Goal: Task Accomplishment & Management: Complete application form

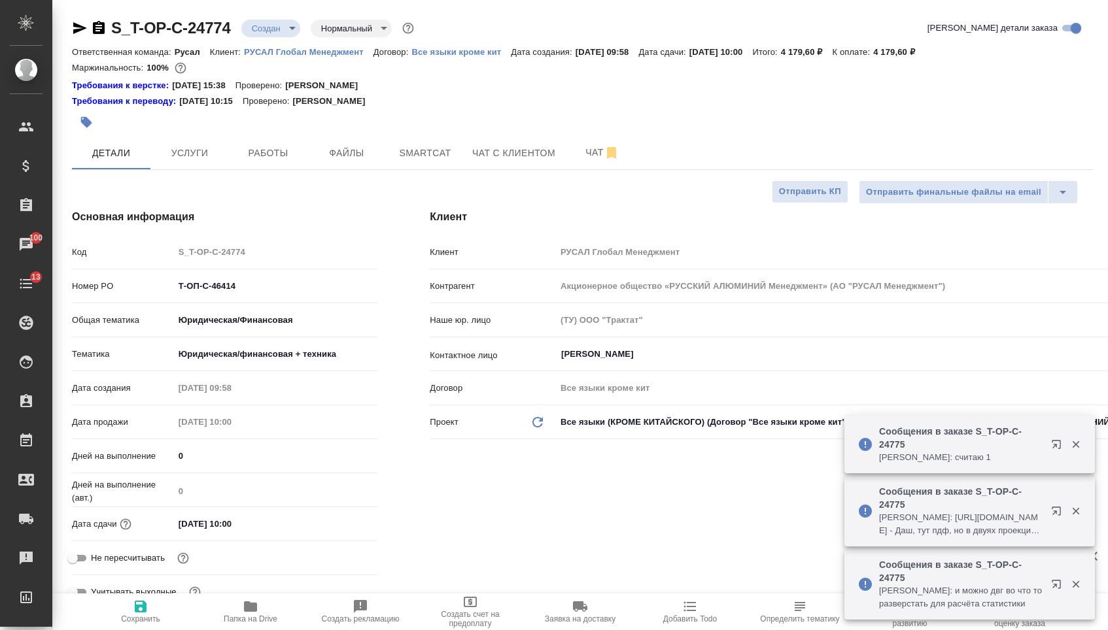
select select "RU"
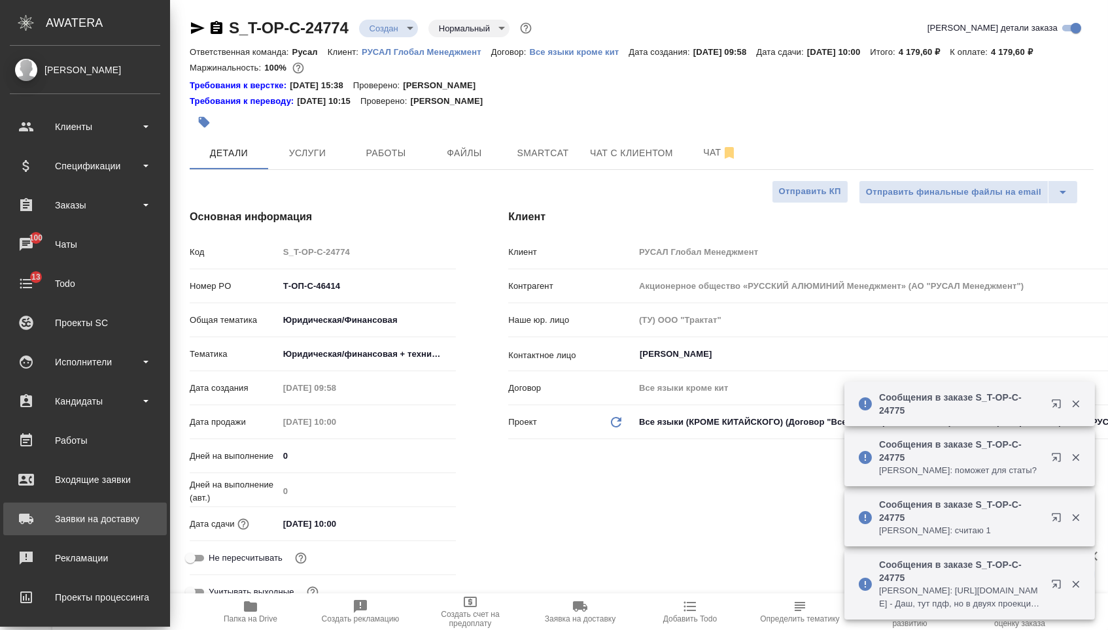
click at [77, 524] on div "Заявки на доставку" at bounding box center [85, 519] width 150 height 20
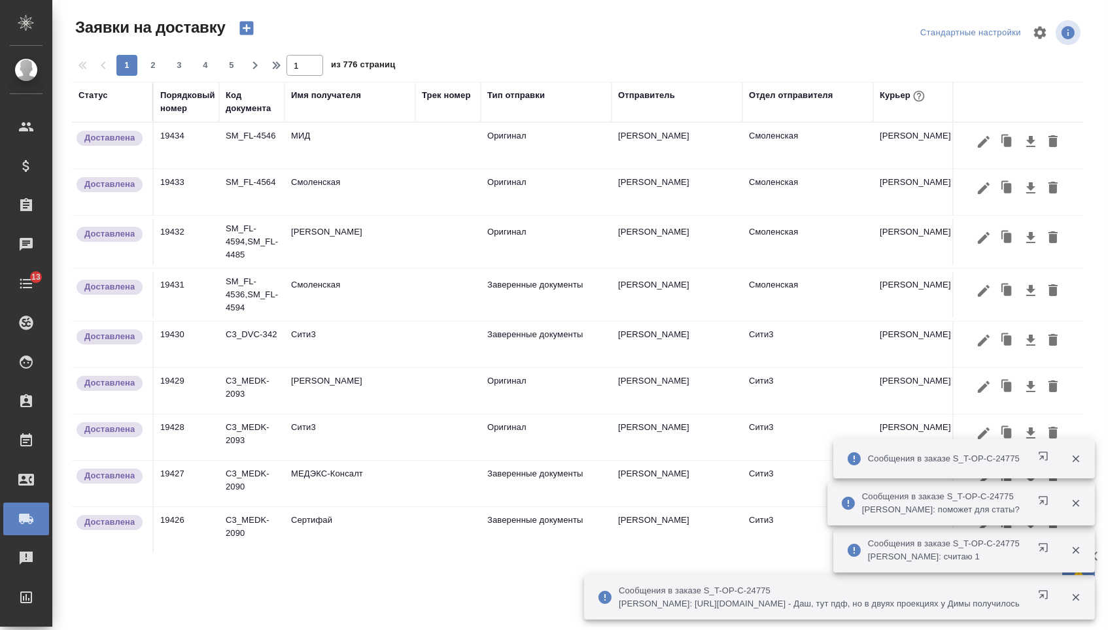
click at [1078, 599] on icon "button" at bounding box center [1076, 598] width 12 height 12
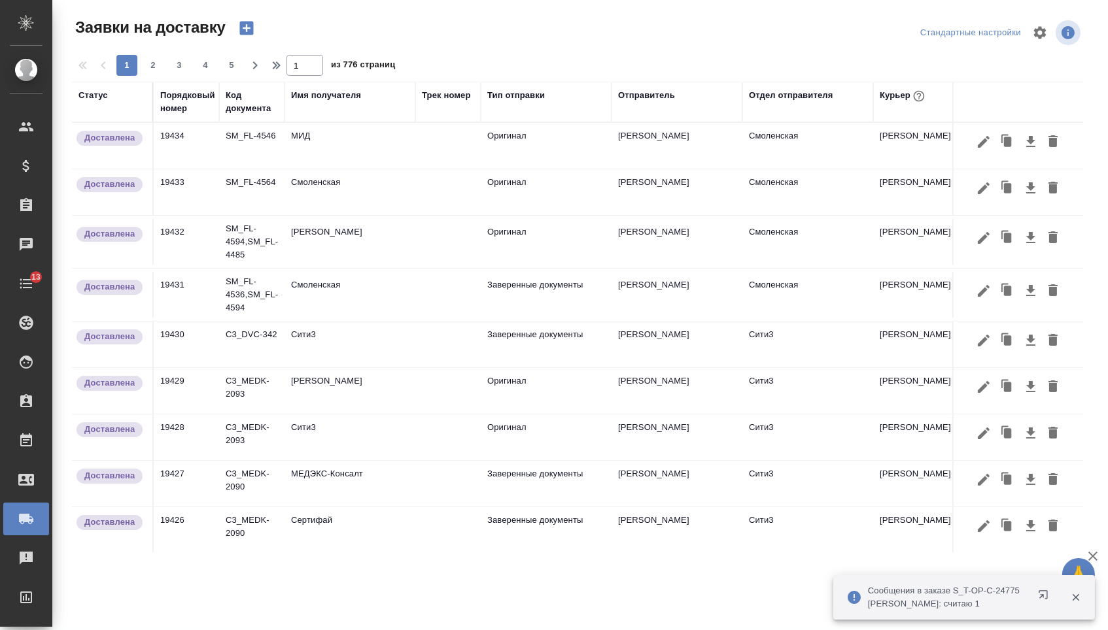
click at [251, 28] on icon "button" at bounding box center [246, 28] width 18 height 18
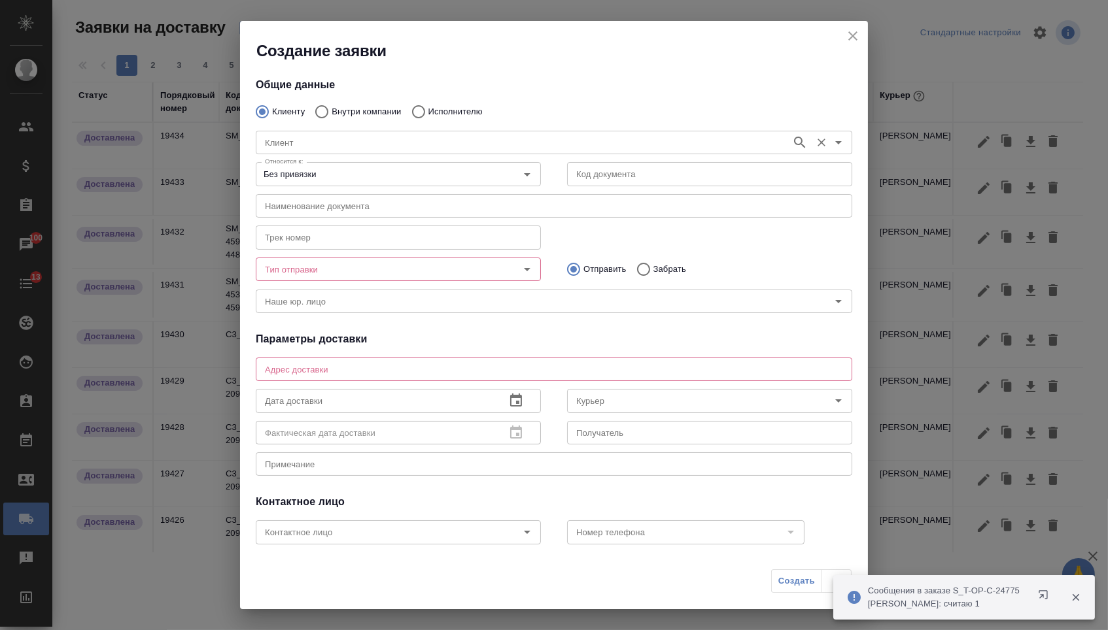
click at [360, 148] on input "Клиент" at bounding box center [522, 143] width 525 height 16
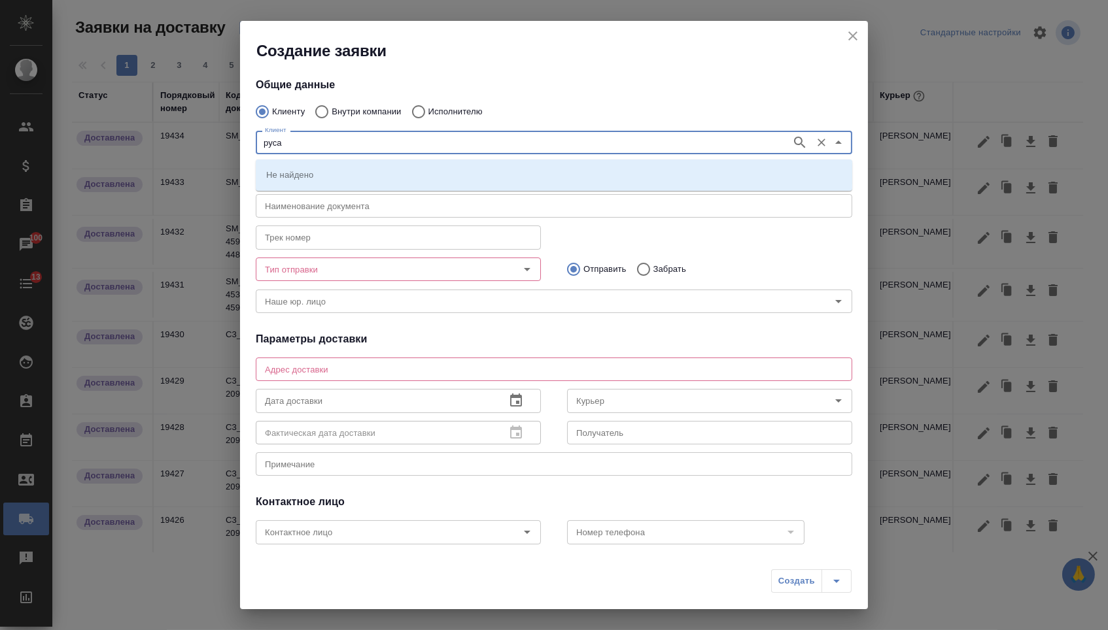
type input "русал"
click at [796, 142] on icon "button" at bounding box center [800, 143] width 16 height 16
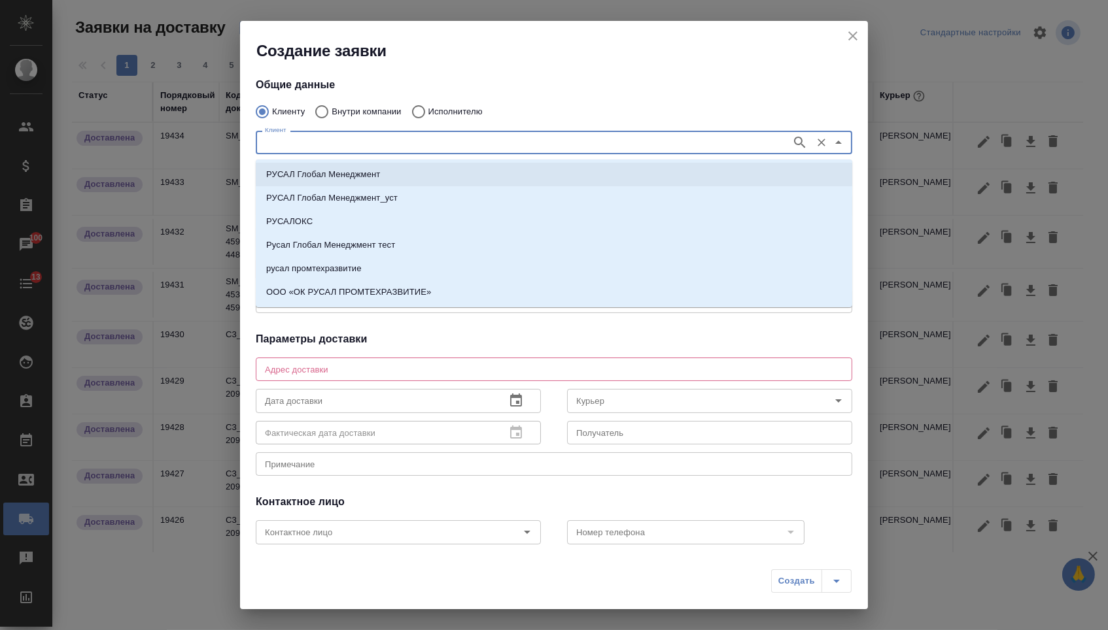
click at [531, 180] on li "РУСАЛ Глобал Менеджмент" at bounding box center [554, 175] width 596 height 24
type input "РУСАЛ Глобал Менеджмент"
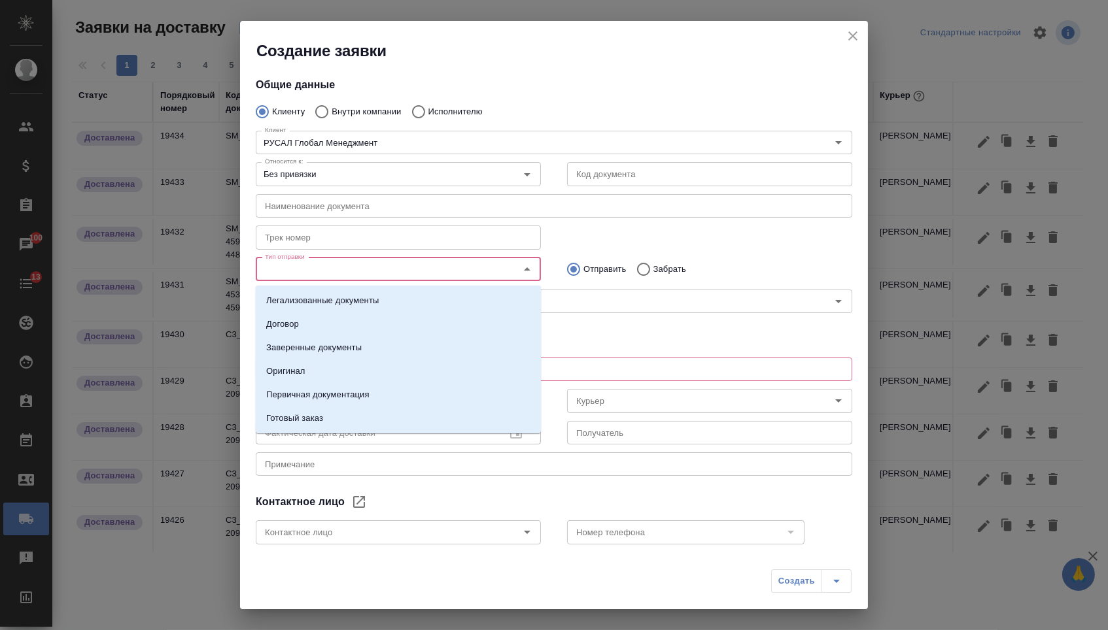
click at [402, 277] on input "Тип отправки" at bounding box center [376, 270] width 233 height 16
click at [386, 350] on li "Заверенные документы" at bounding box center [398, 348] width 285 height 24
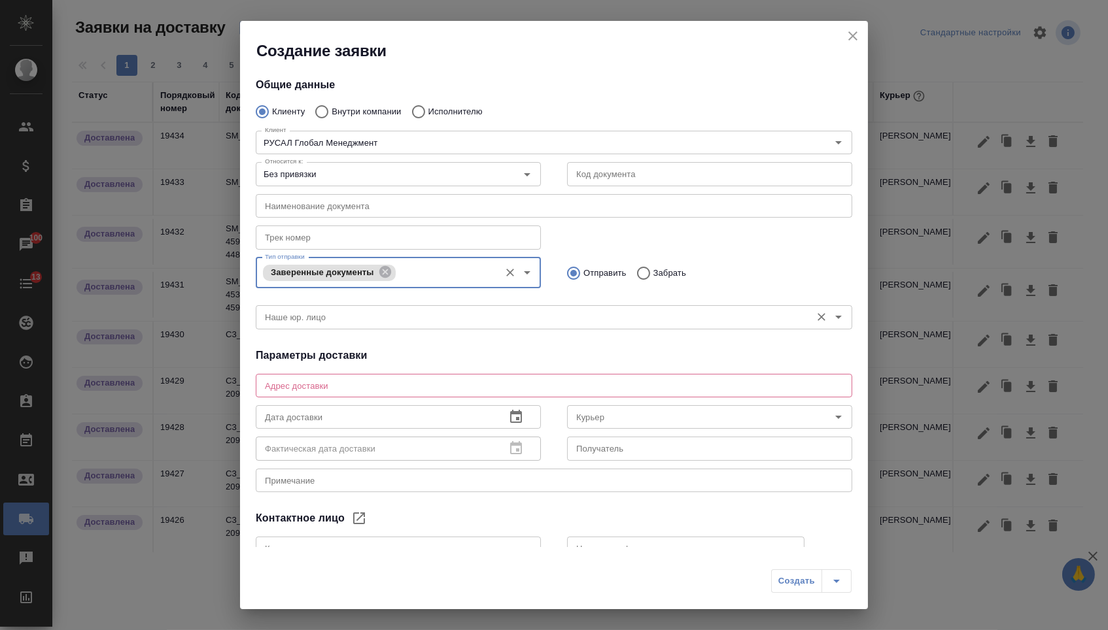
click at [468, 315] on input "Наше юр. лицо" at bounding box center [532, 317] width 545 height 16
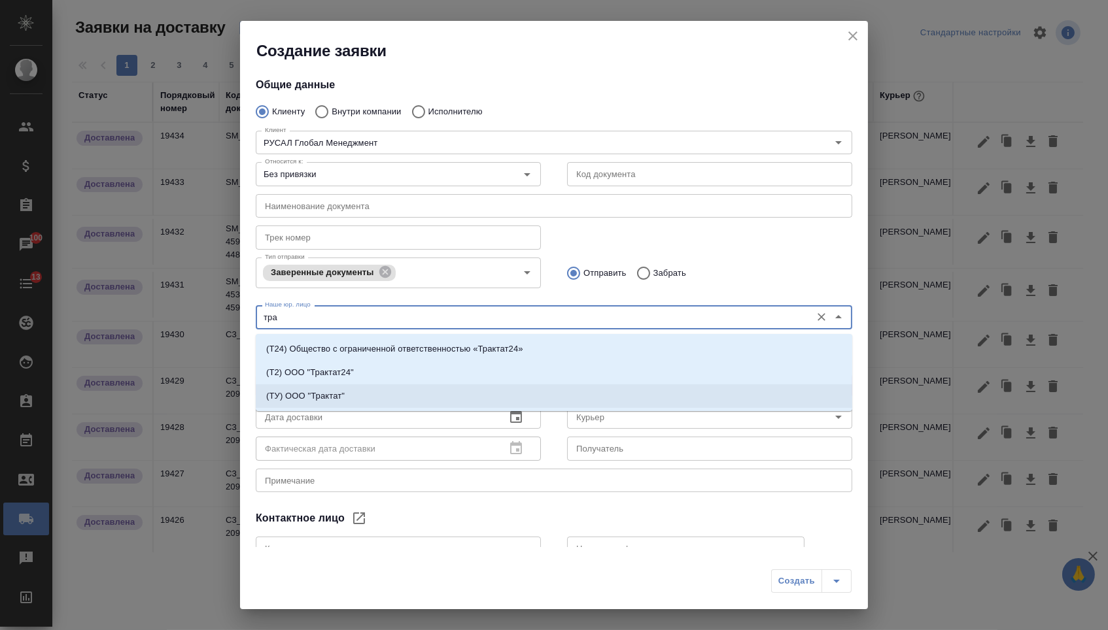
click at [434, 392] on li "(ТУ) ООО "Трактат"" at bounding box center [554, 396] width 596 height 24
type input "(ТУ) ООО "Трактат""
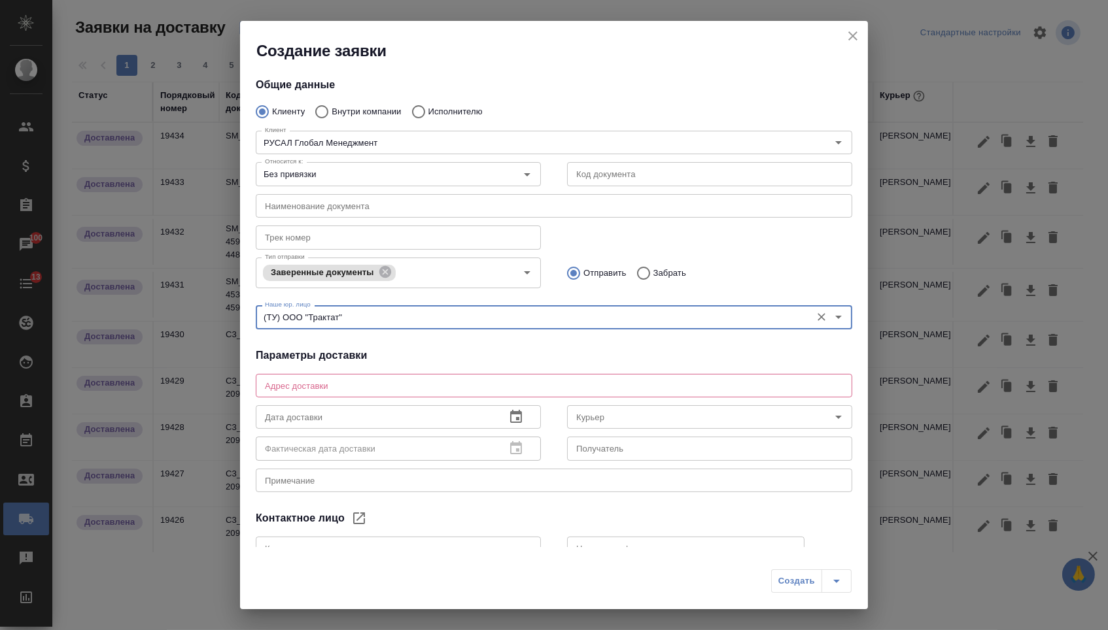
click at [413, 380] on div "x Адрес доставки" at bounding box center [554, 386] width 596 height 24
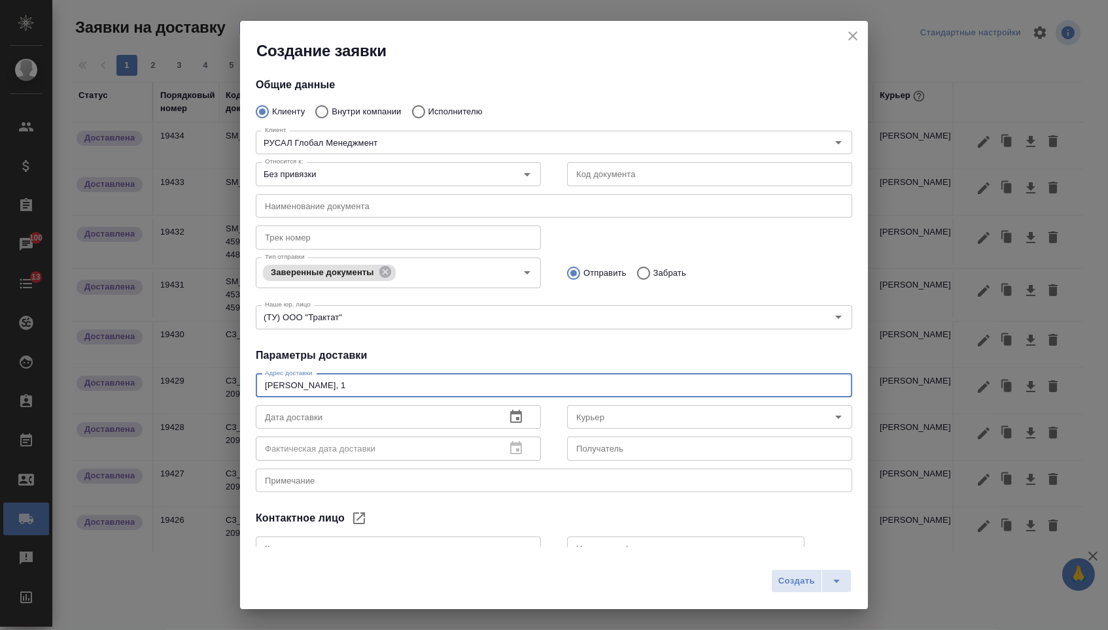
type textarea "Василисы Кожиной, 1"
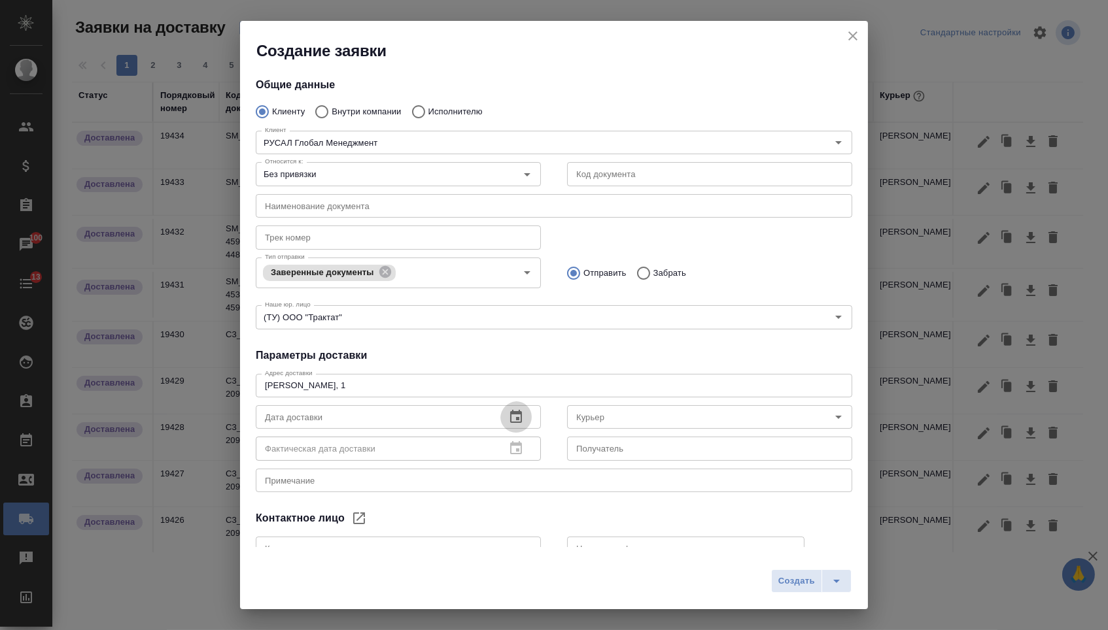
click at [507, 429] on button "button" at bounding box center [515, 416] width 31 height 31
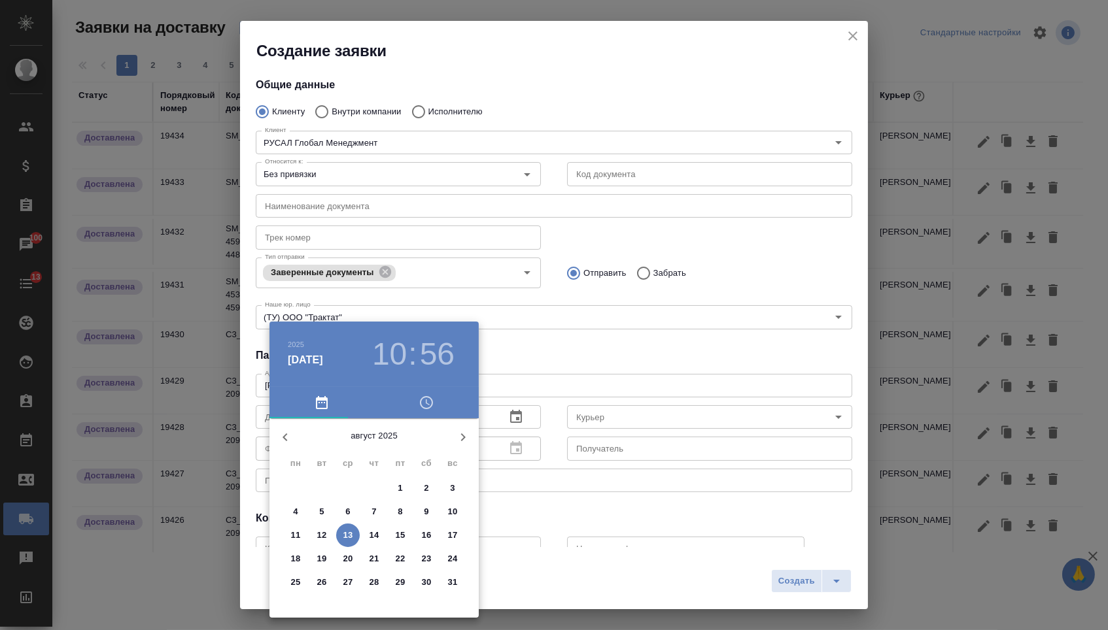
click at [348, 536] on p "13" at bounding box center [348, 535] width 10 height 13
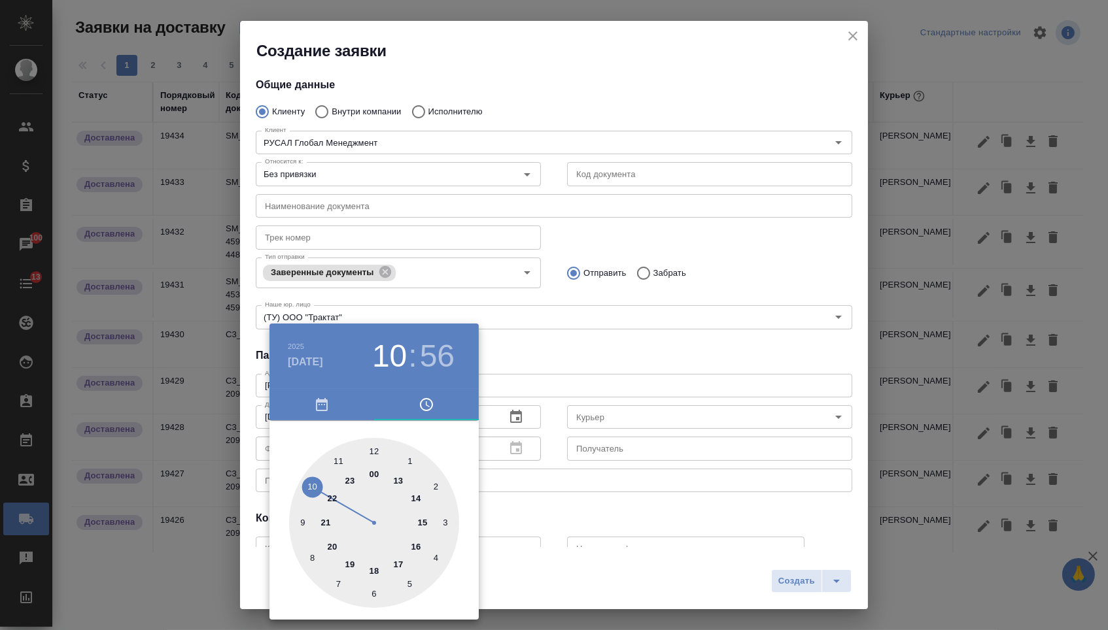
click at [373, 447] on div at bounding box center [374, 523] width 170 height 170
type input "13.08.2025 12:00"
click at [506, 534] on div at bounding box center [554, 315] width 1108 height 630
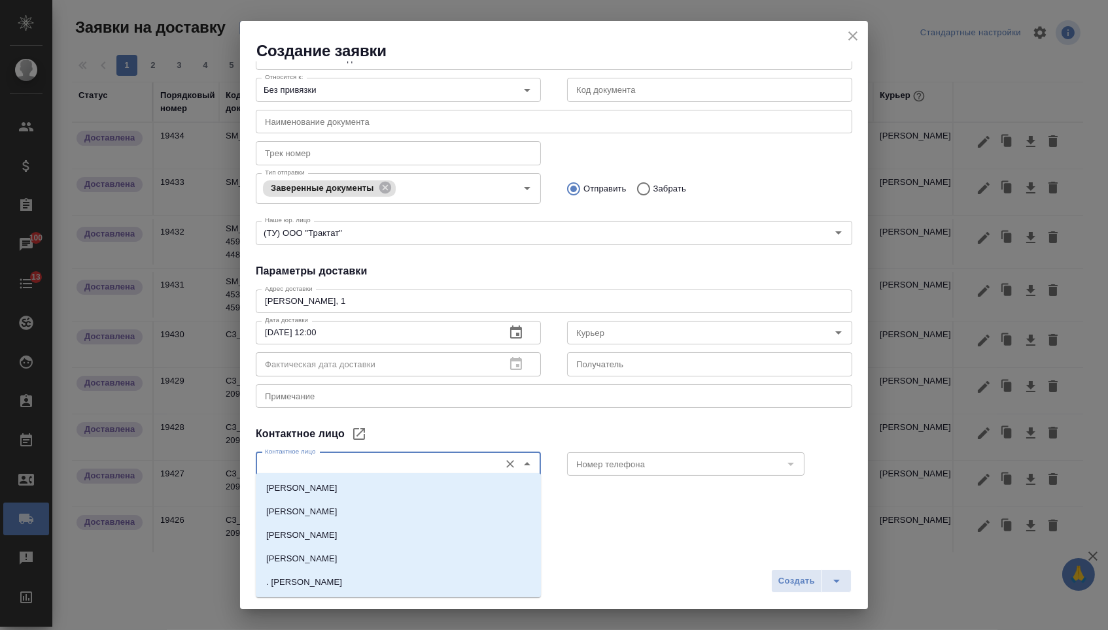
click at [429, 462] on input "Контактное лицо" at bounding box center [376, 464] width 233 height 16
click at [398, 492] on li "[PERSON_NAME]" at bounding box center [398, 489] width 285 height 24
type input "[PERSON_NAME]"
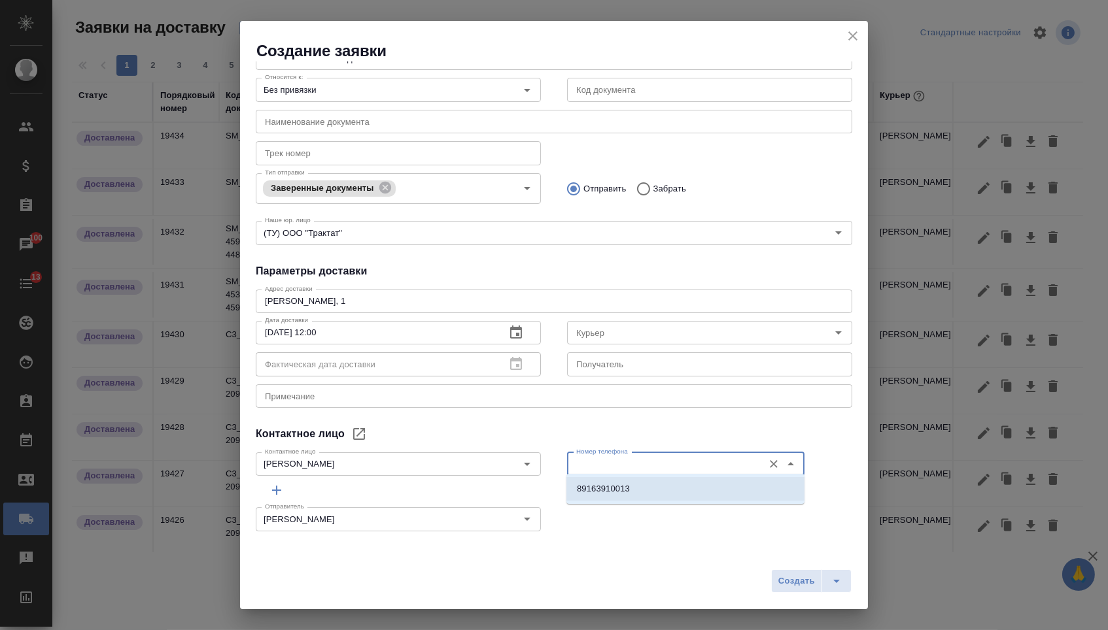
click at [647, 486] on li "89163910013" at bounding box center [685, 489] width 238 height 24
type input "89163910013"
click at [793, 574] on span "Создать" at bounding box center [796, 581] width 37 height 15
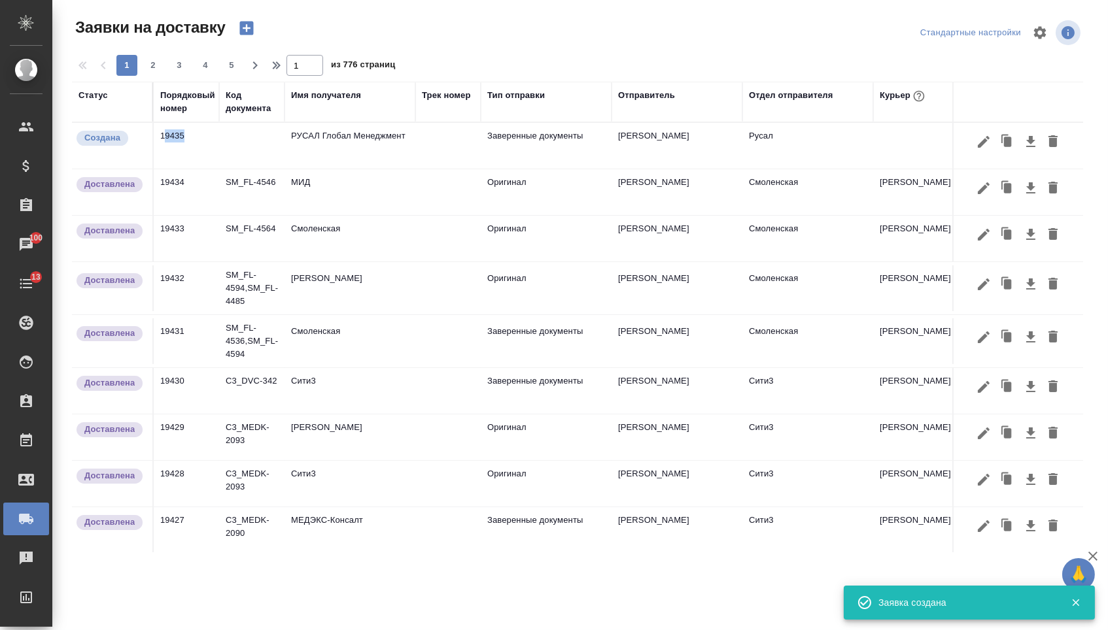
drag, startPoint x: 163, startPoint y: 140, endPoint x: 220, endPoint y: 141, distance: 56.9
click at [220, 141] on tr "Создана 19435 РУСАЛ Глобал Менеджмент Заверенные документы Меньшикова Александр…" at bounding box center [750, 146] width 1357 height 46
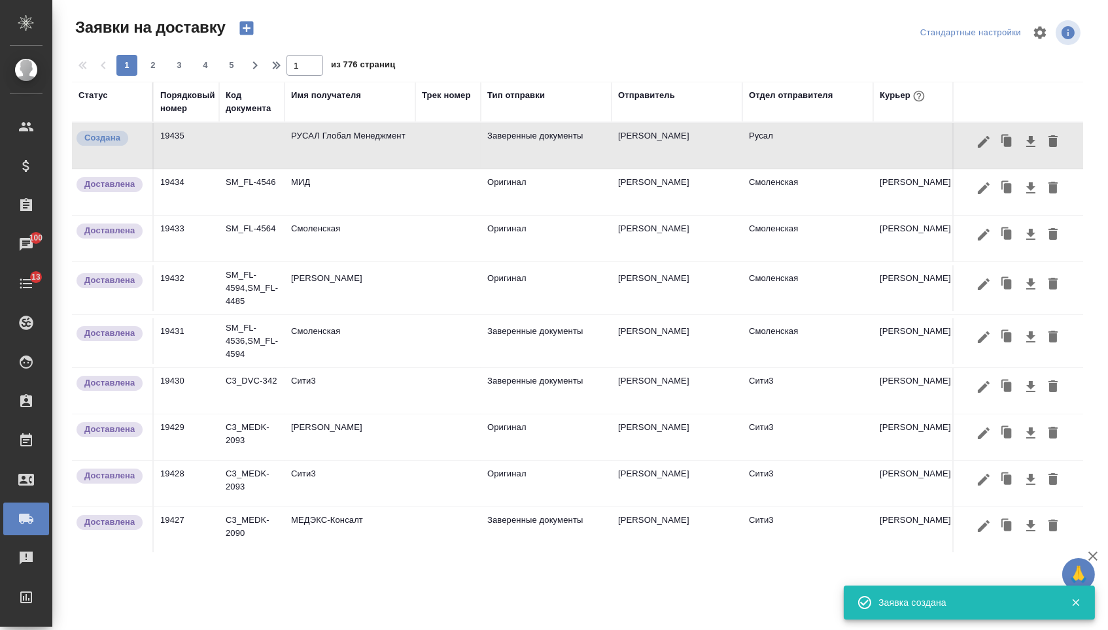
click at [162, 143] on td "19435" at bounding box center [186, 146] width 65 height 46
drag, startPoint x: 162, startPoint y: 141, endPoint x: 188, endPoint y: 140, distance: 26.8
click at [189, 141] on td "19435" at bounding box center [186, 146] width 65 height 46
copy td "19435"
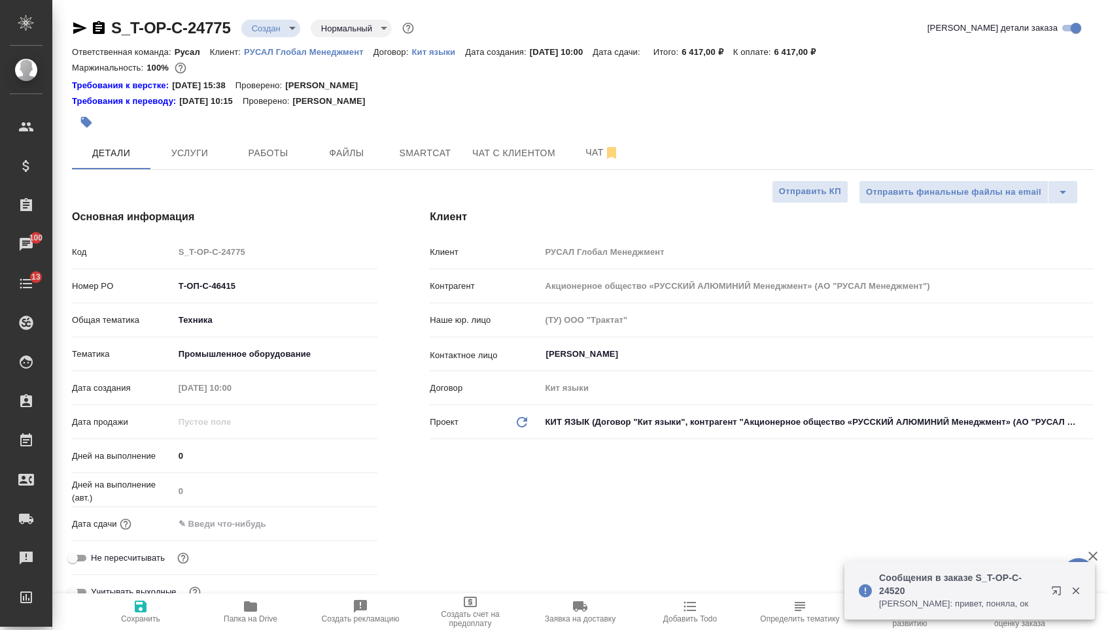
select select "RU"
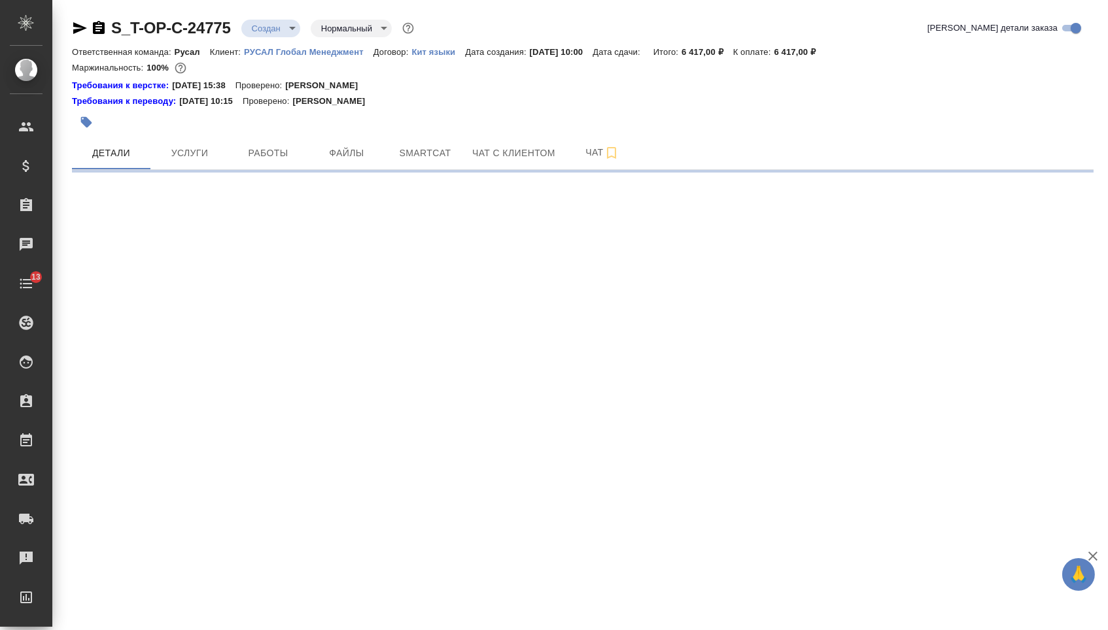
select select "RU"
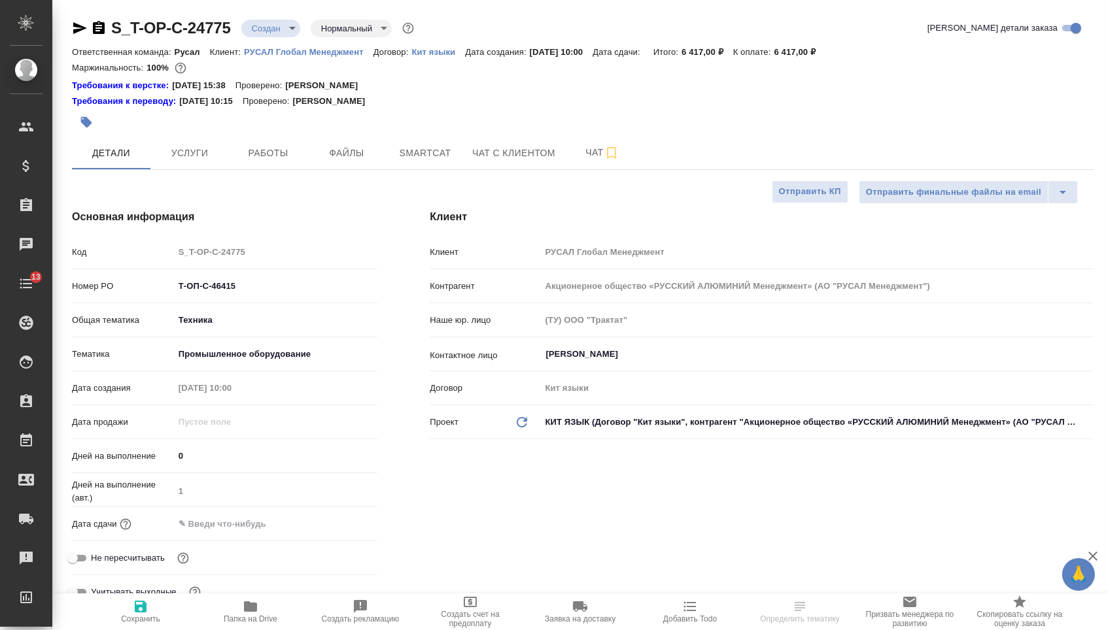
type textarea "x"
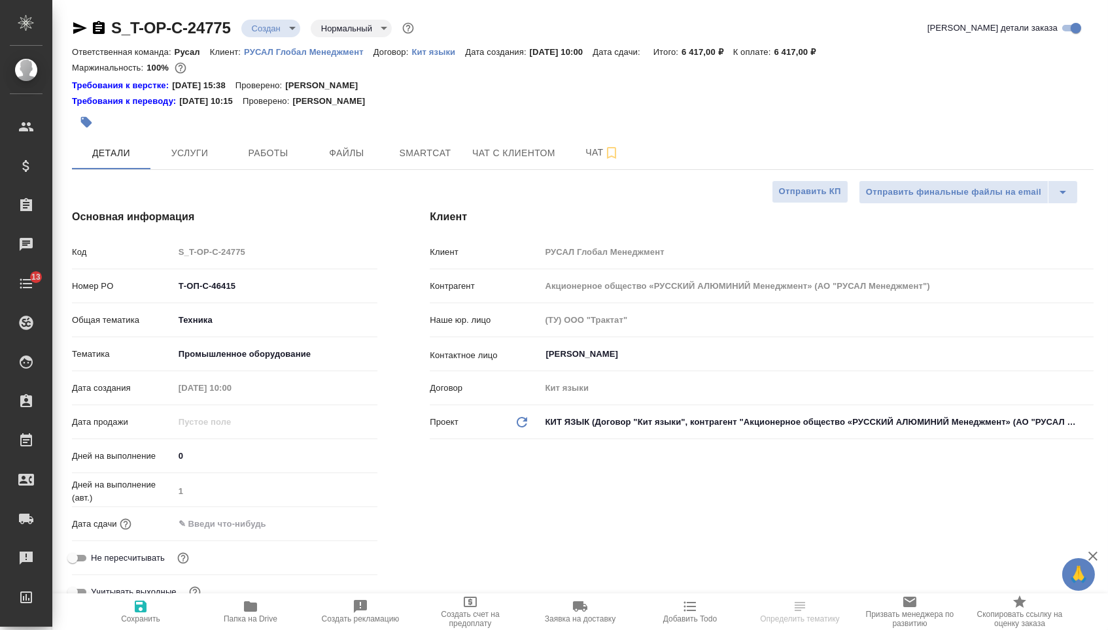
type textarea "x"
click at [582, 153] on span "Чат" at bounding box center [602, 153] width 63 height 16
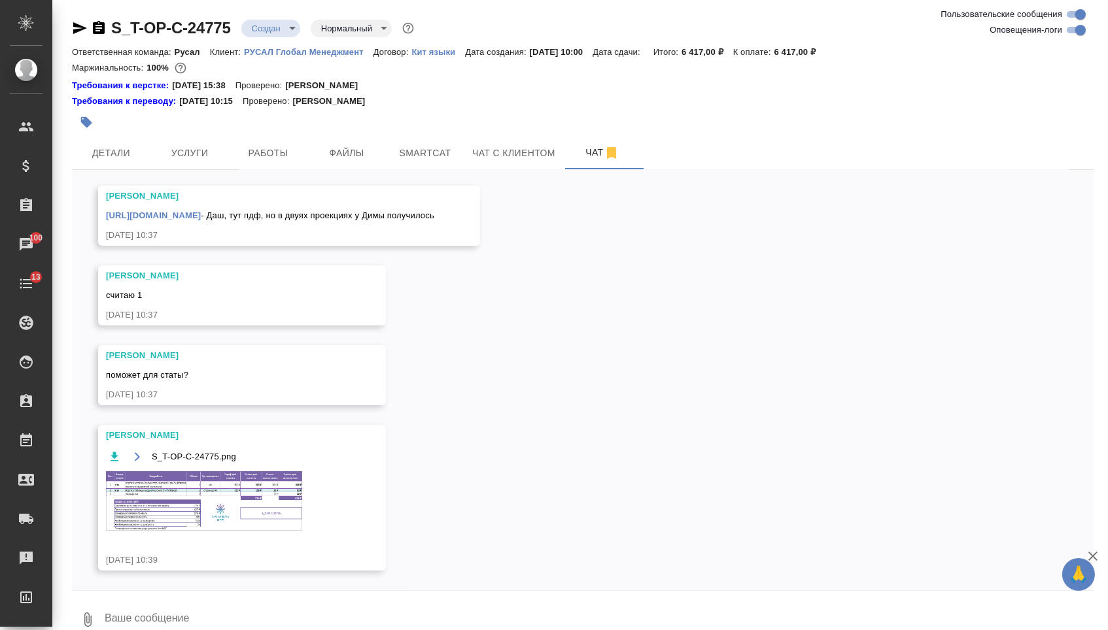
scroll to position [568, 0]
click at [214, 520] on img at bounding box center [204, 501] width 196 height 60
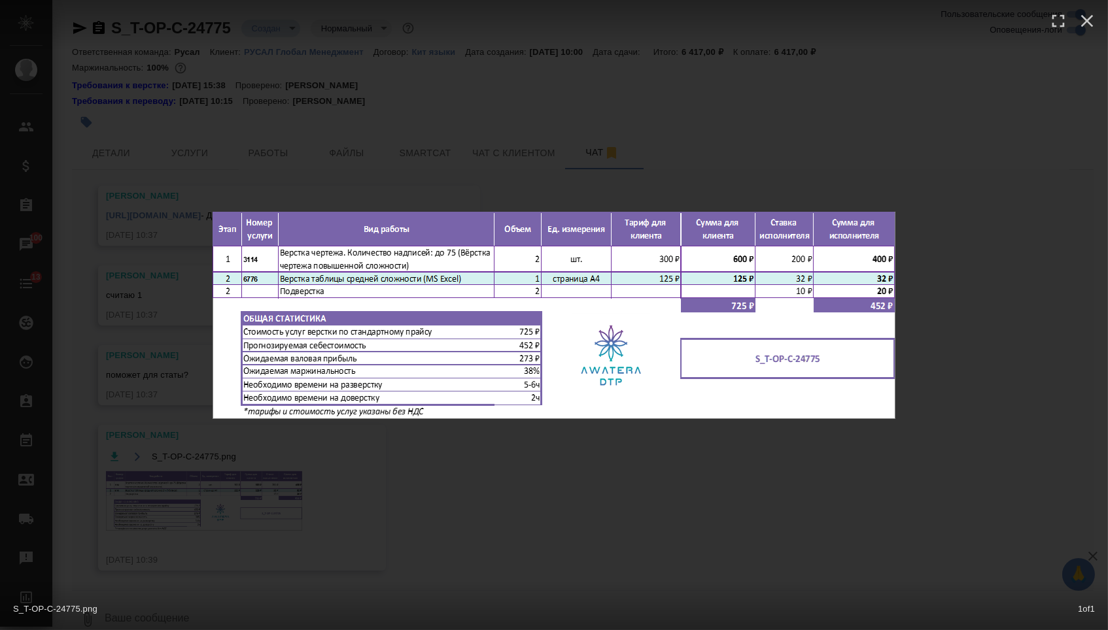
click at [360, 543] on div "S_T-OP-C-24775.png 1 of 1" at bounding box center [554, 315] width 1108 height 630
